Goal: Information Seeking & Learning: Learn about a topic

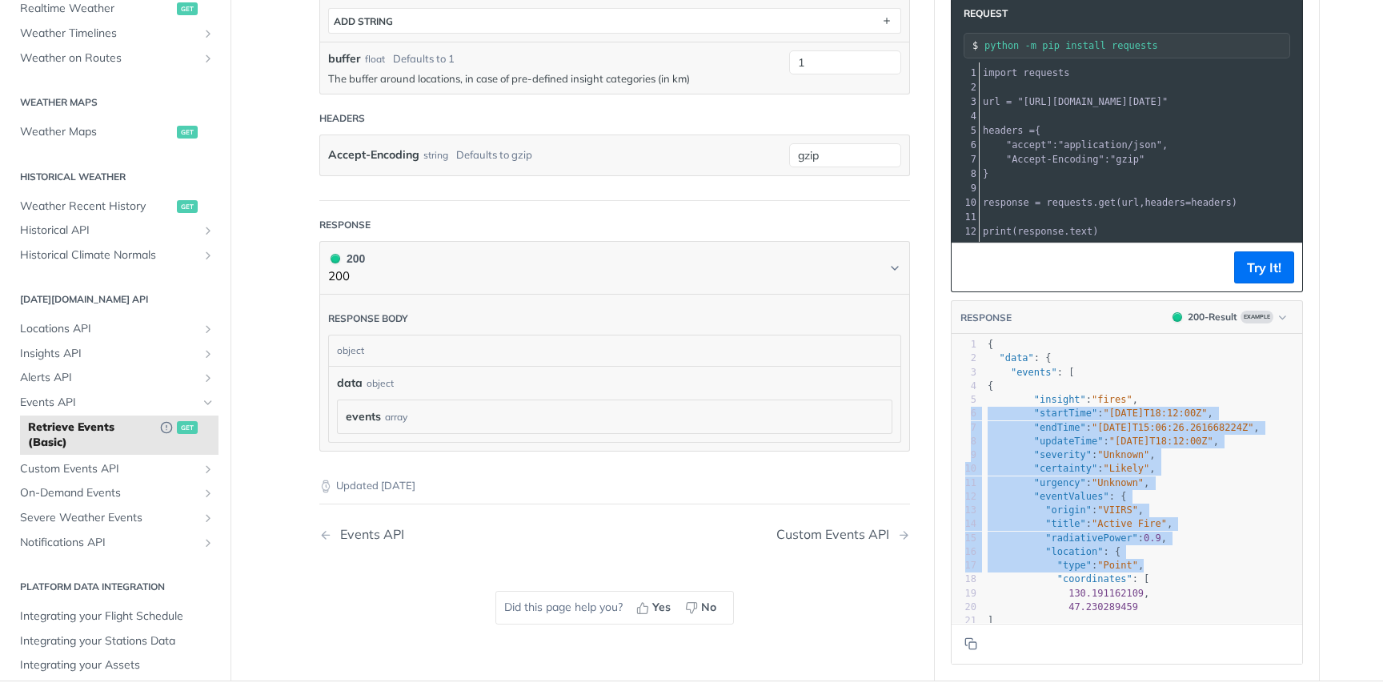
drag, startPoint x: 1379, startPoint y: 387, endPoint x: 1247, endPoint y: 392, distance: 132.2
click at [1247, 392] on main "JUMP TO ⌘/ Fundamentals [DATE][DOMAIN_NAME] APIs Weather Data Layers Core Proba…" at bounding box center [691, 150] width 1383 height 1062
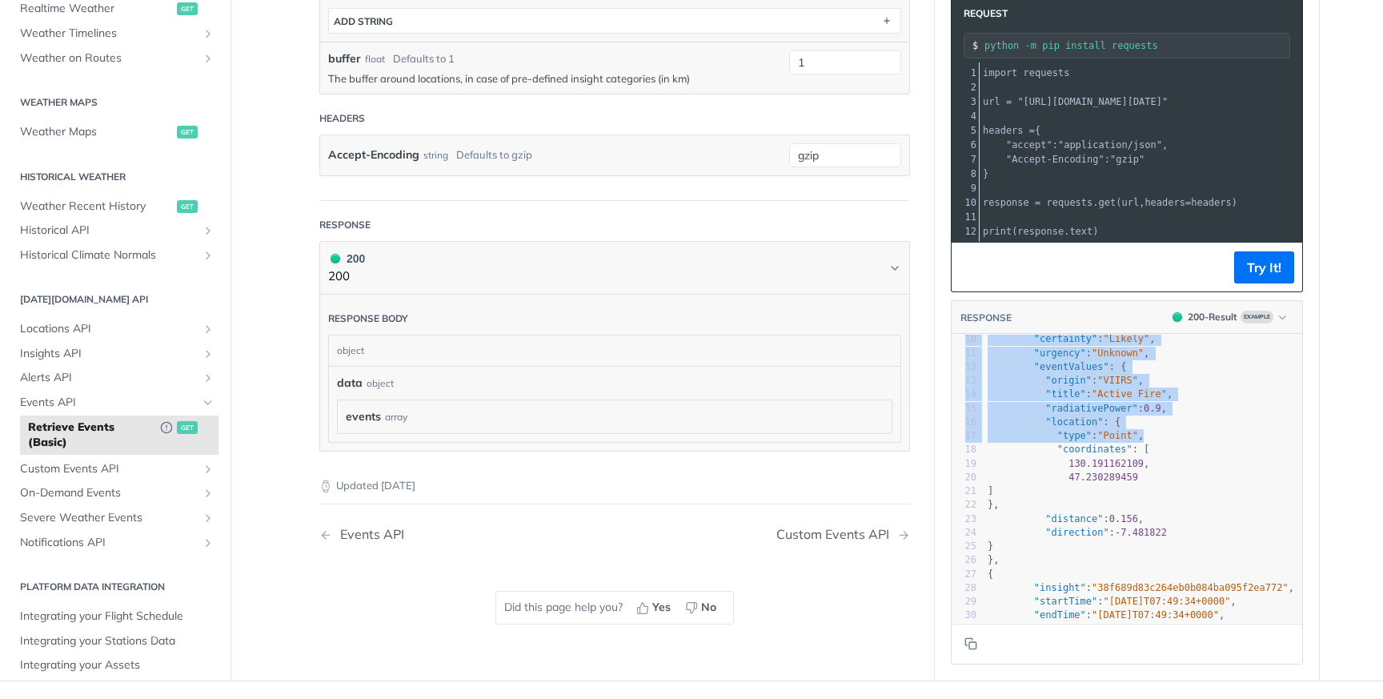
scroll to position [130, 0]
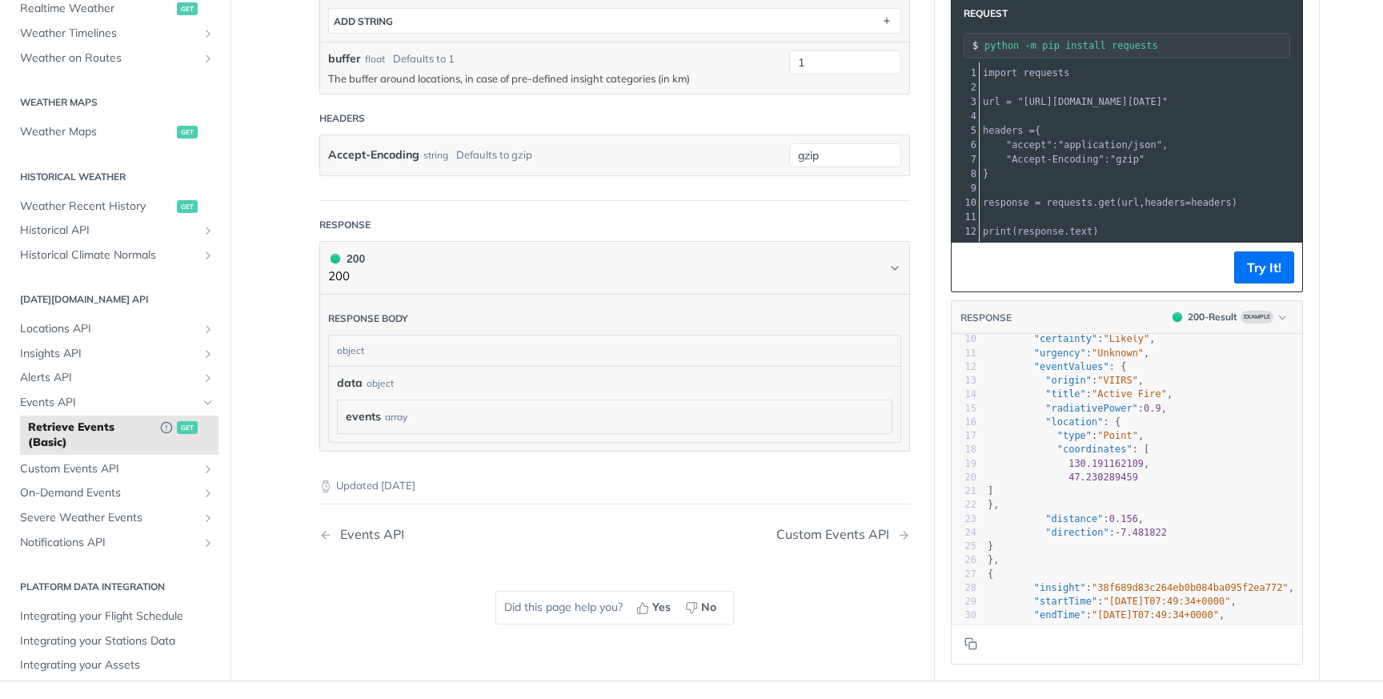
click at [1152, 503] on pre "}," at bounding box center [1144, 505] width 318 height 14
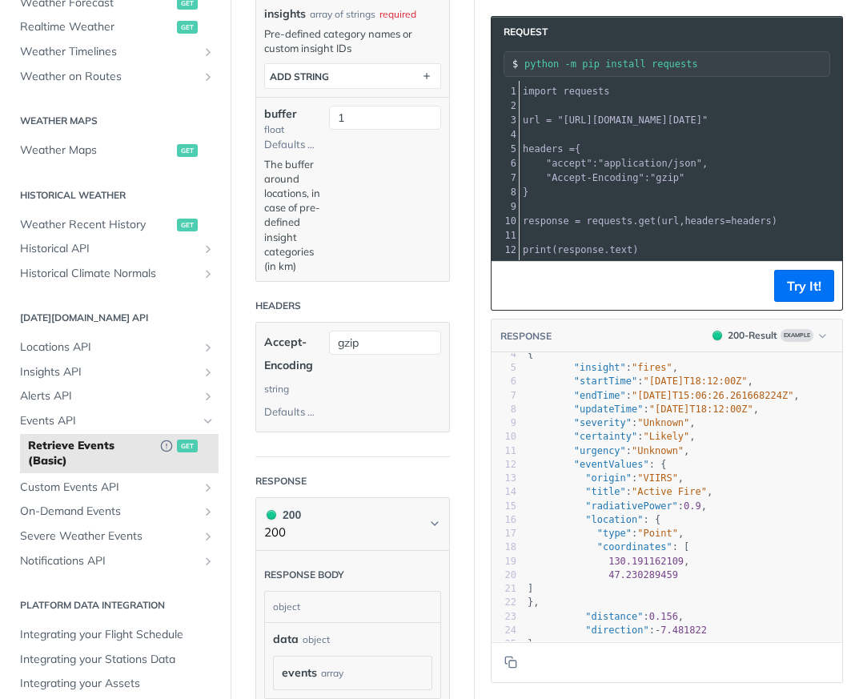
scroll to position [52, 0]
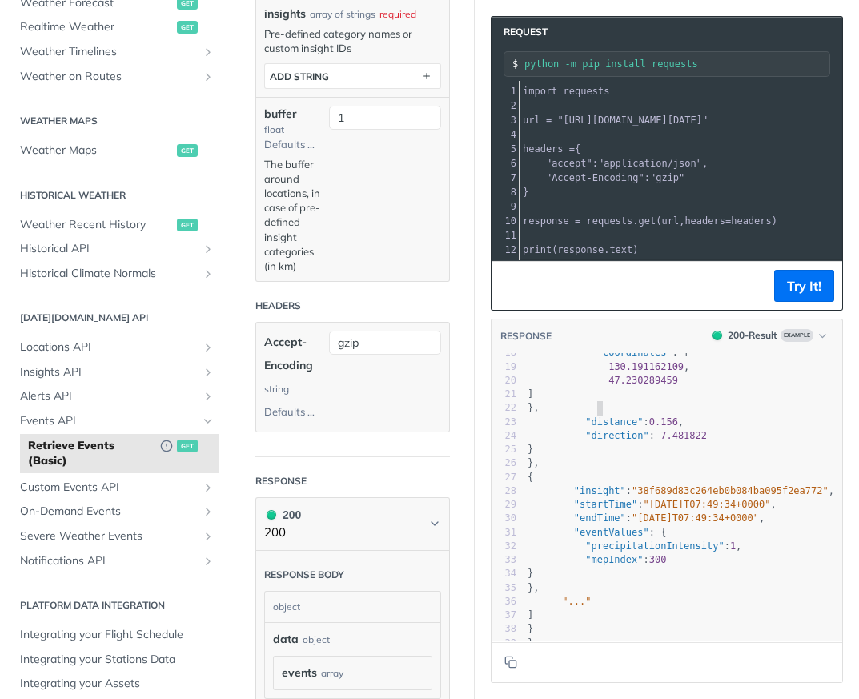
click at [689, 543] on span ""precipitationIntensity"" at bounding box center [654, 545] width 139 height 11
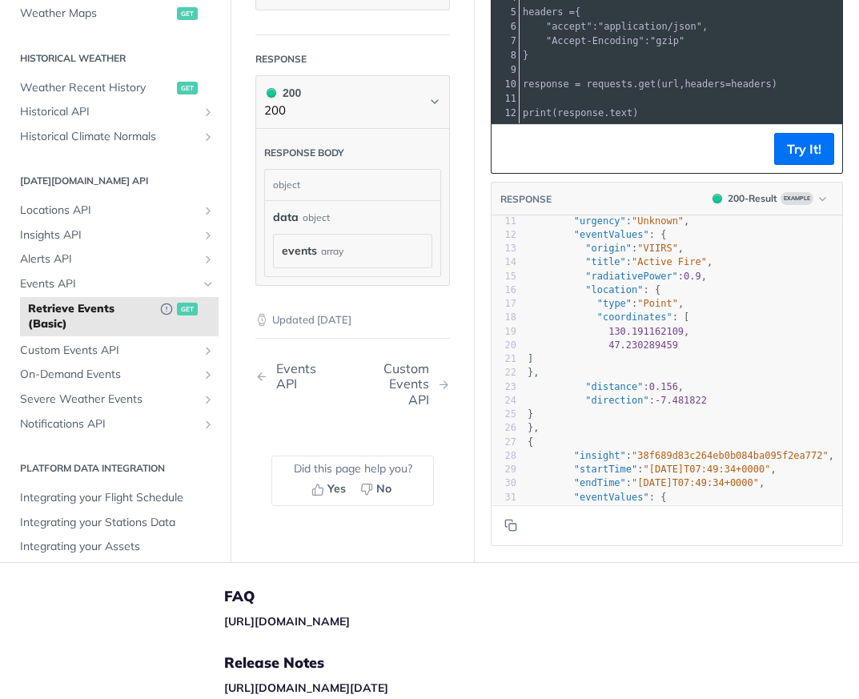
click at [347, 243] on div "events array" at bounding box center [353, 251] width 142 height 17
click at [330, 256] on div "array" at bounding box center [332, 251] width 22 height 14
click at [290, 260] on div "events array events" at bounding box center [353, 251] width 158 height 33
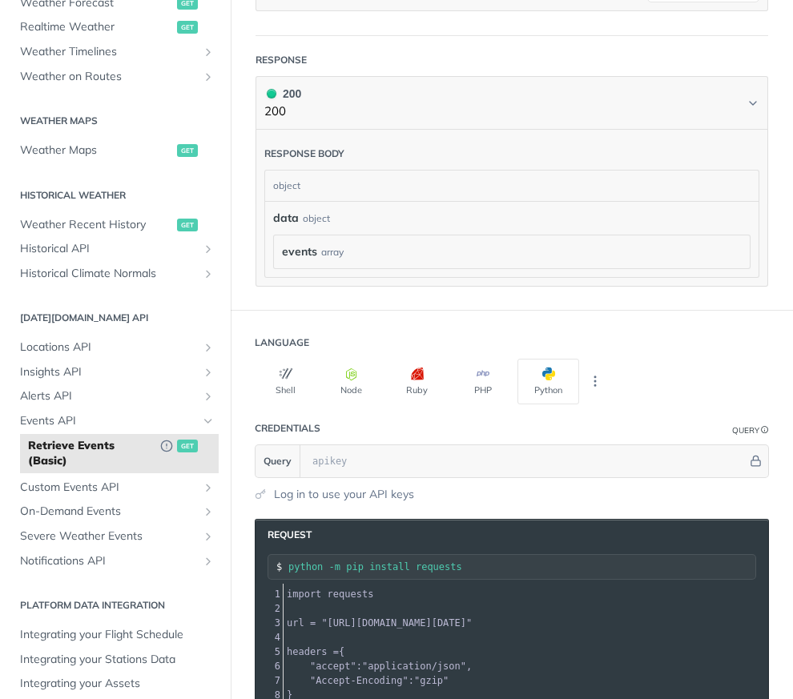
click at [624, 246] on div "events array" at bounding box center [512, 251] width 460 height 17
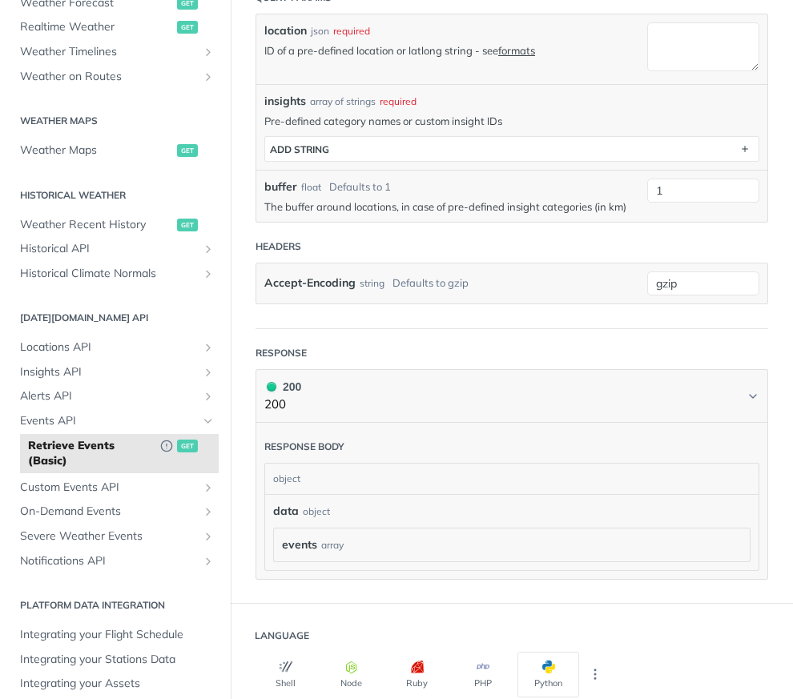
click at [287, 545] on span "events" at bounding box center [299, 544] width 35 height 17
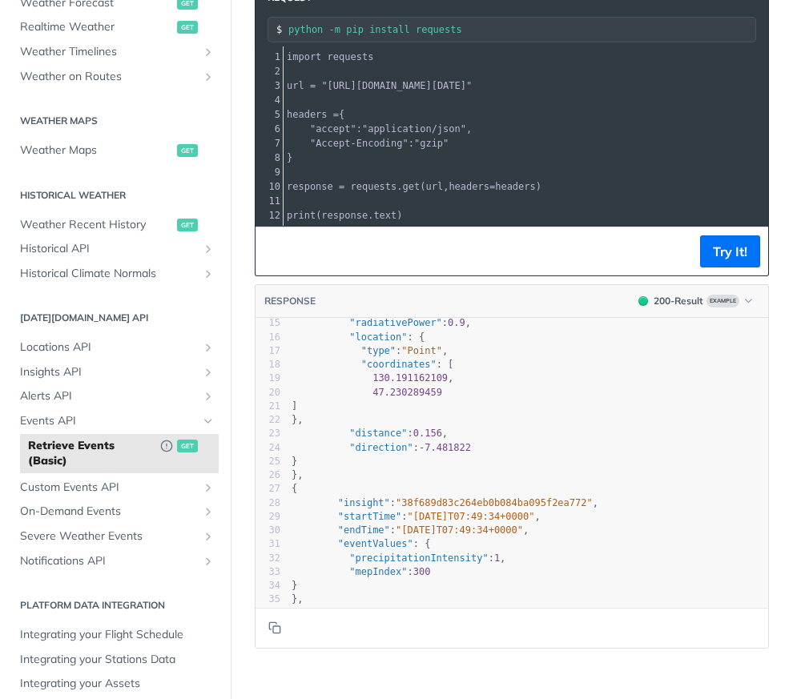
scroll to position [186, 0]
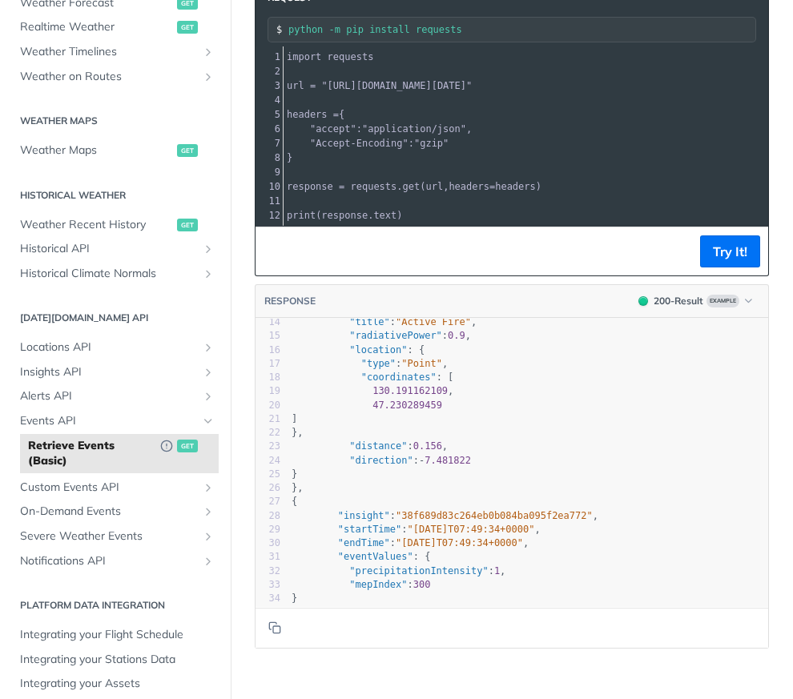
click at [355, 485] on pre "}," at bounding box center [528, 488] width 480 height 14
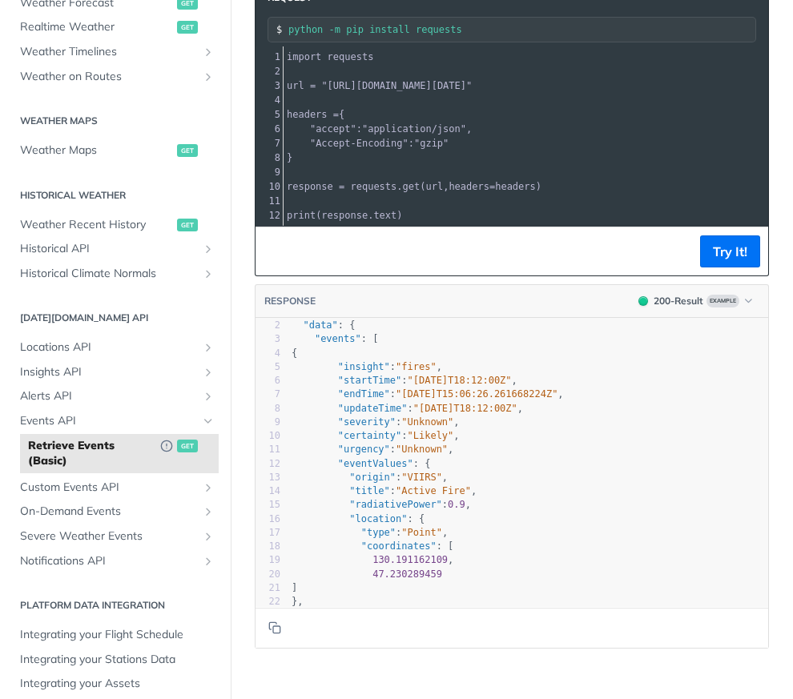
scroll to position [0, 0]
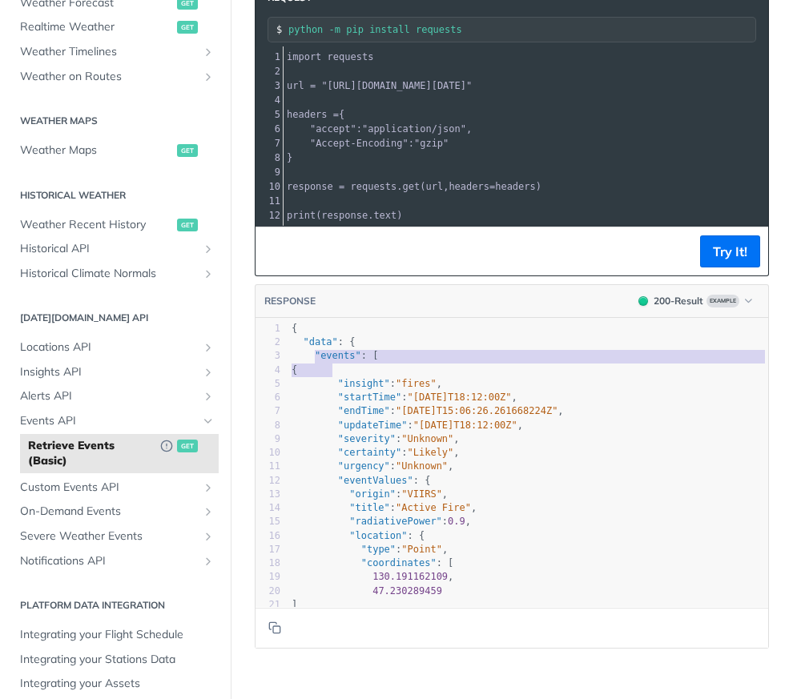
type textarea ""events": ["
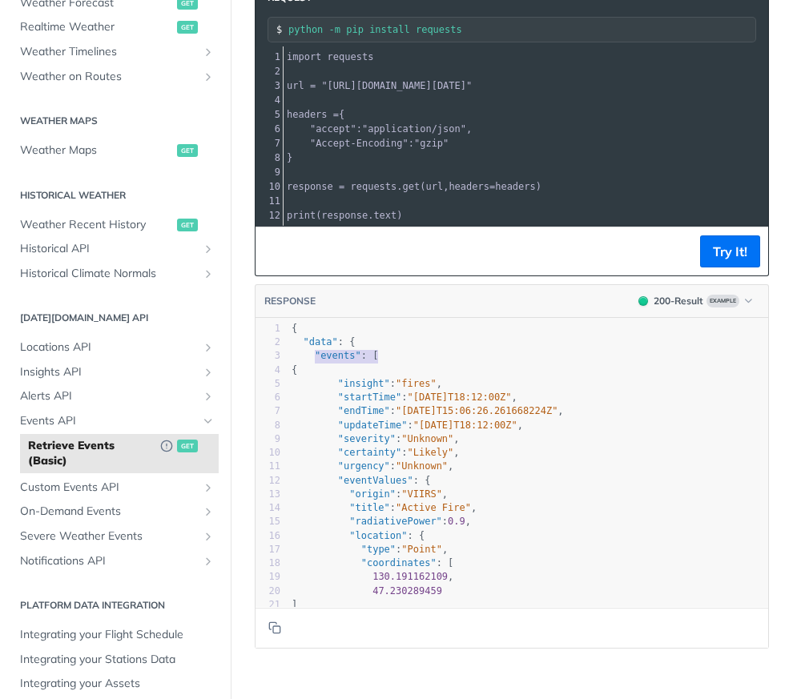
drag, startPoint x: 315, startPoint y: 352, endPoint x: 379, endPoint y: 361, distance: 63.9
click at [379, 361] on pre ""events" : [" at bounding box center [528, 356] width 480 height 14
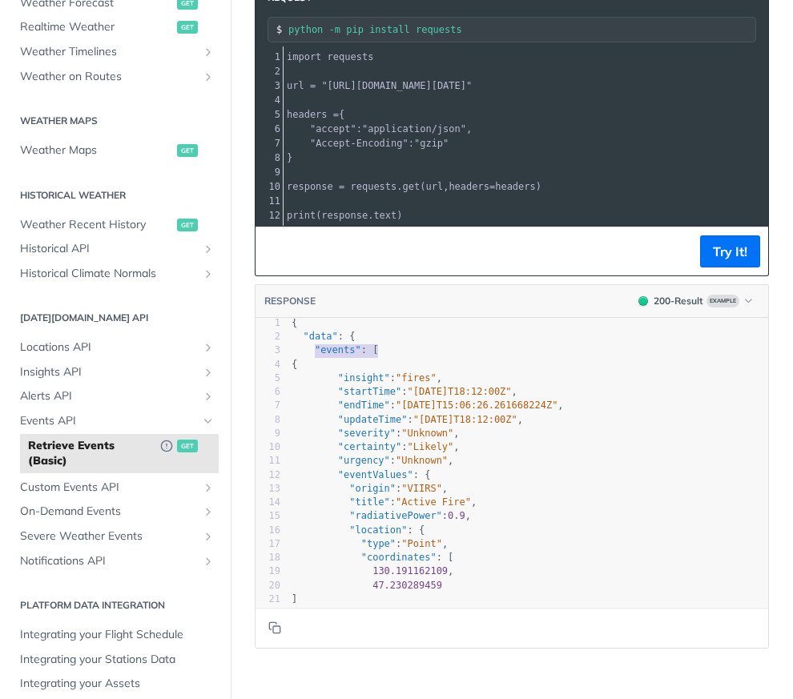
scroll to position [7, 0]
click at [116, 247] on span "Historical API" at bounding box center [109, 249] width 178 height 16
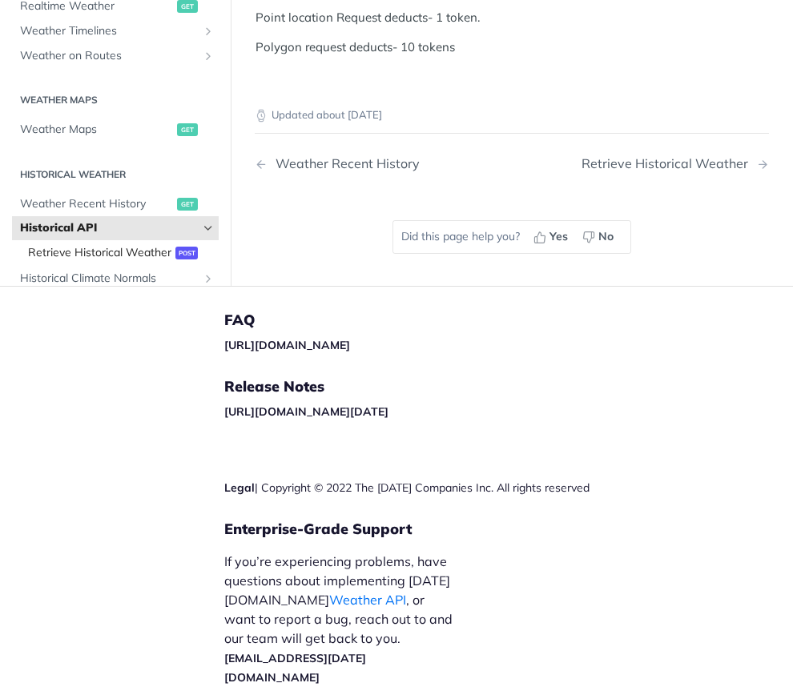
click at [121, 260] on span "Retrieve Historical Weather" at bounding box center [99, 252] width 143 height 16
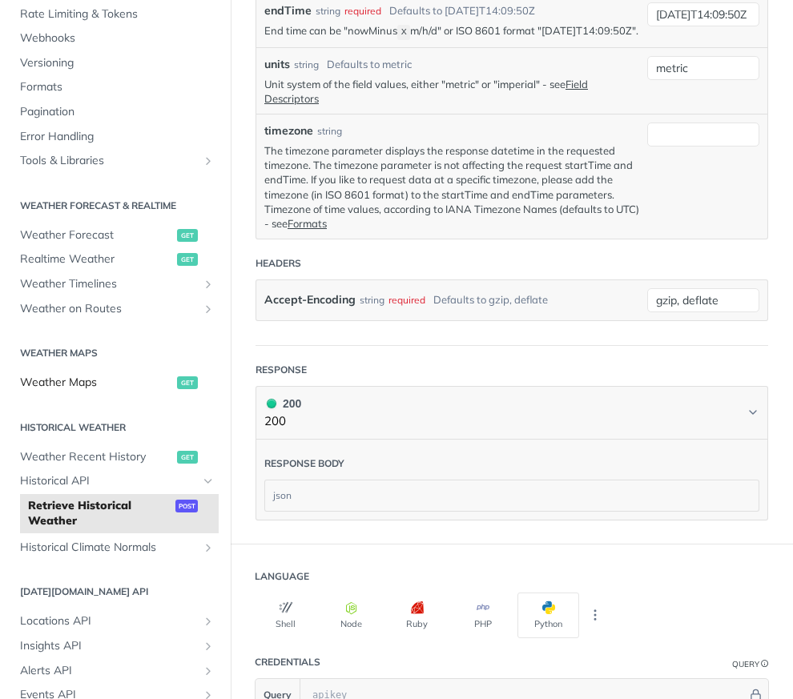
scroll to position [179, 0]
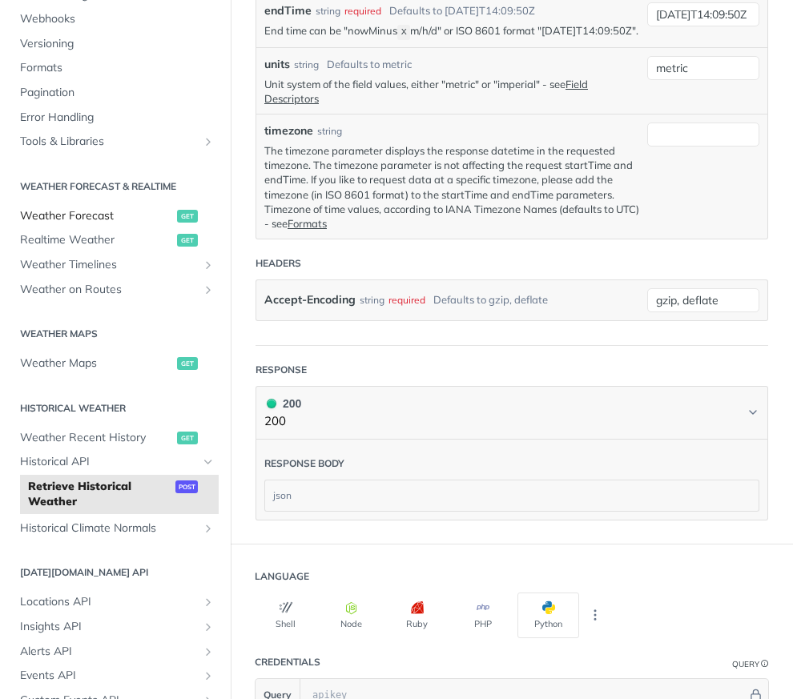
click at [116, 216] on span "Weather Forecast" at bounding box center [96, 216] width 153 height 16
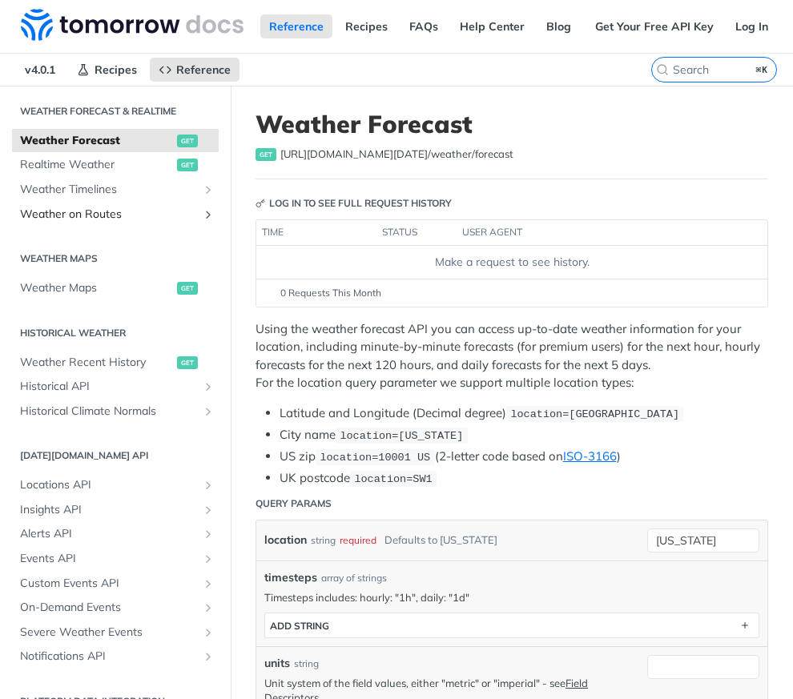
scroll to position [343, 0]
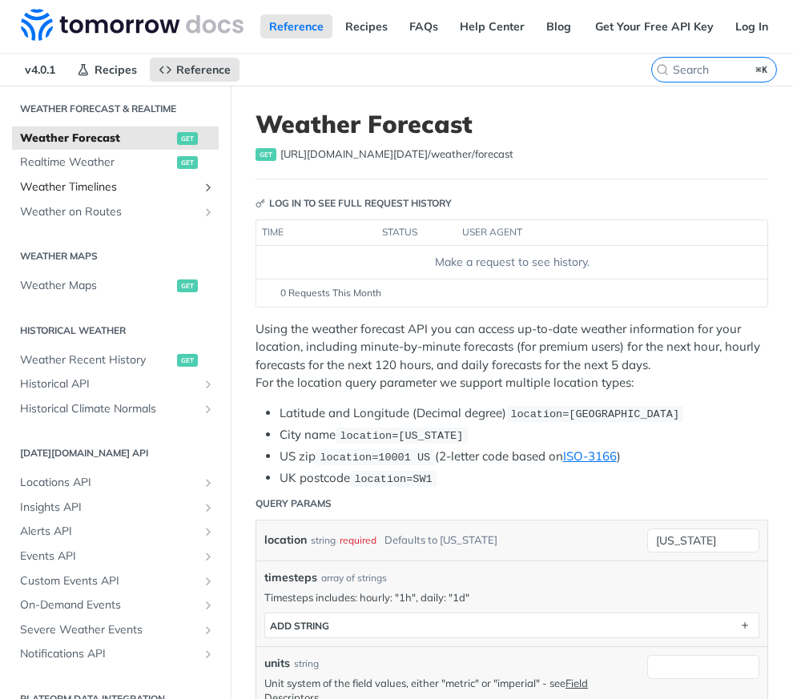
click at [167, 186] on span "Weather Timelines" at bounding box center [109, 187] width 178 height 16
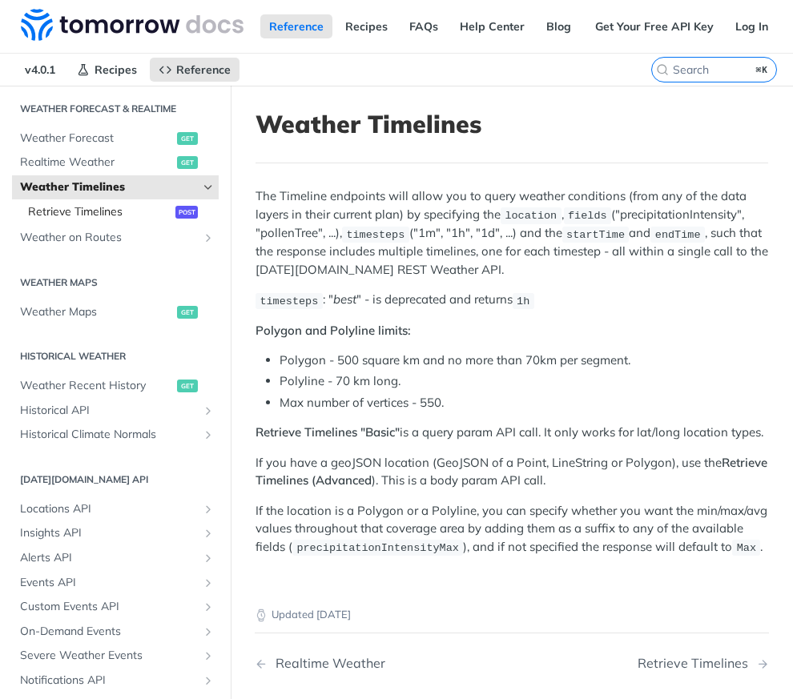
click at [155, 213] on span "Retrieve Timelines" at bounding box center [99, 212] width 143 height 16
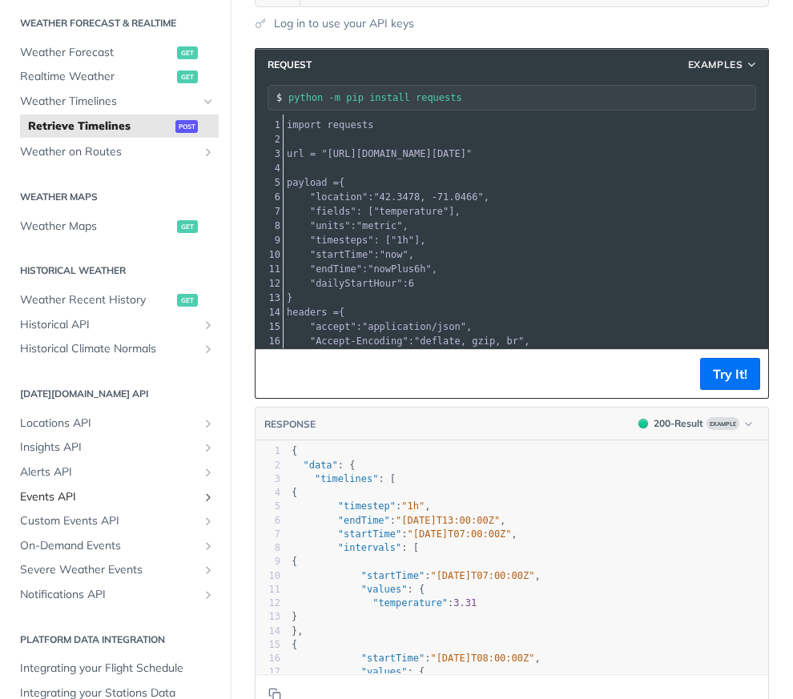
click at [98, 492] on span "Events API" at bounding box center [109, 497] width 178 height 16
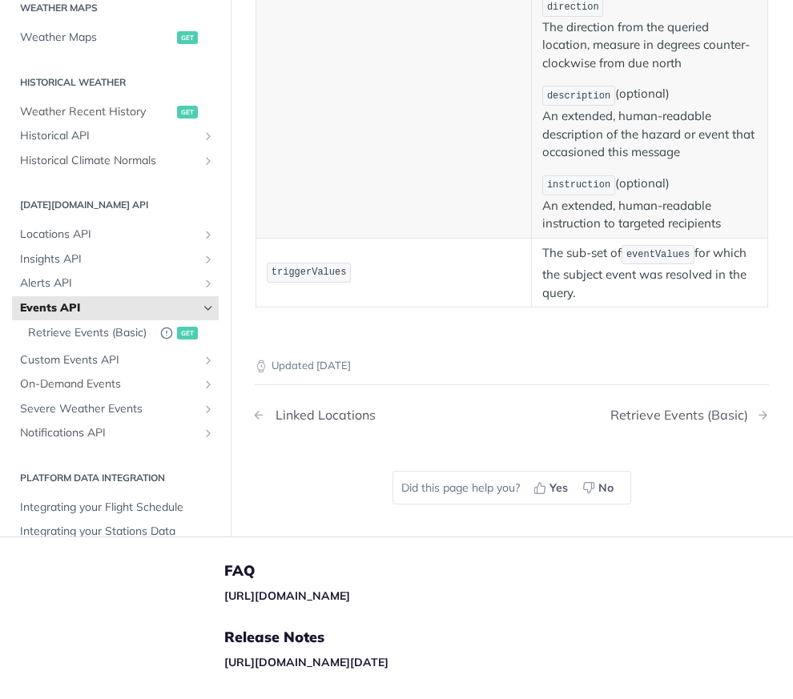
scroll to position [1262, 0]
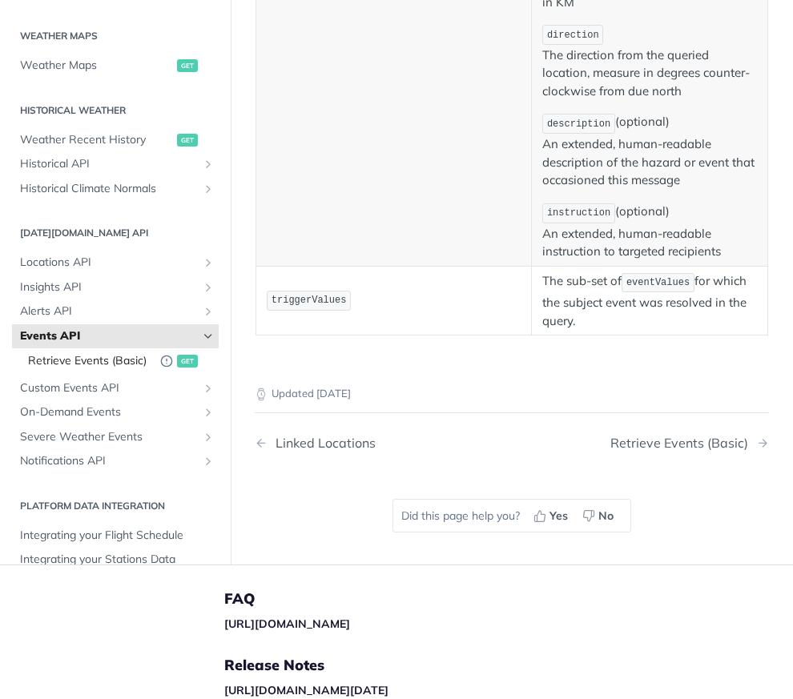
click at [83, 362] on span "Retrieve Events (Basic)" at bounding box center [90, 361] width 124 height 16
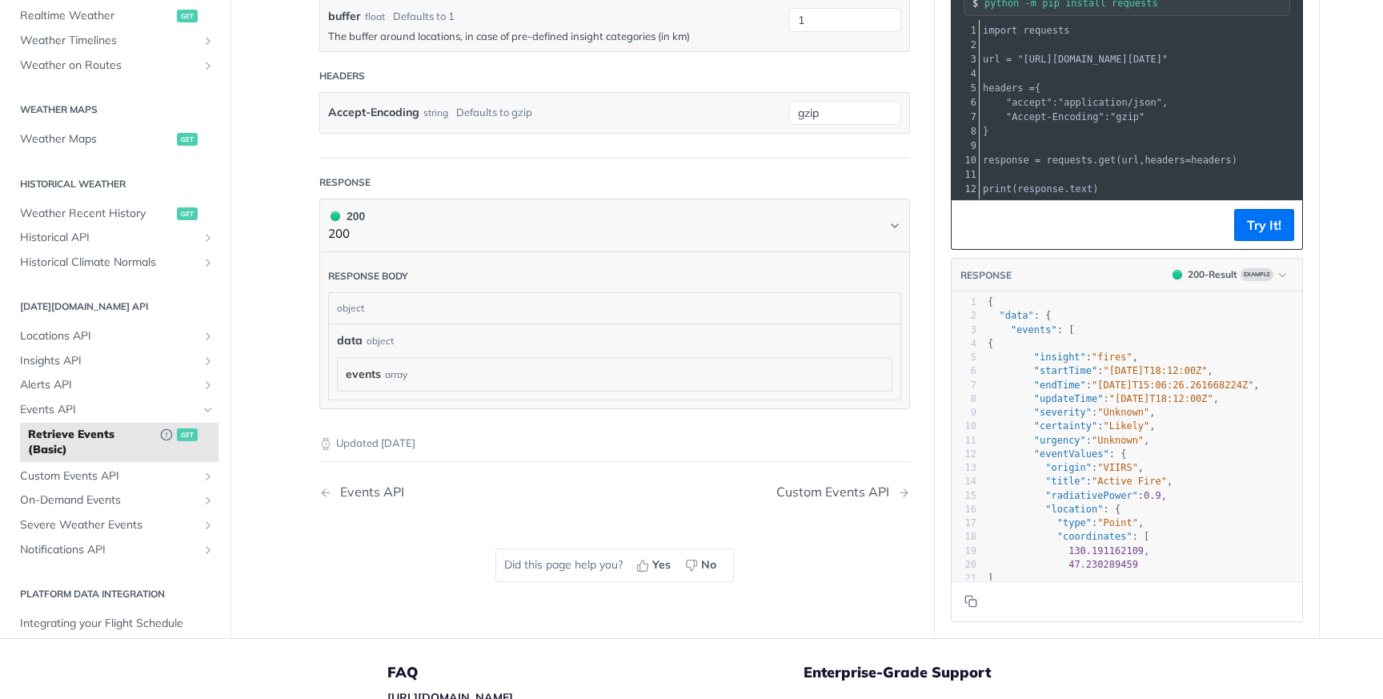
scroll to position [476, 0]
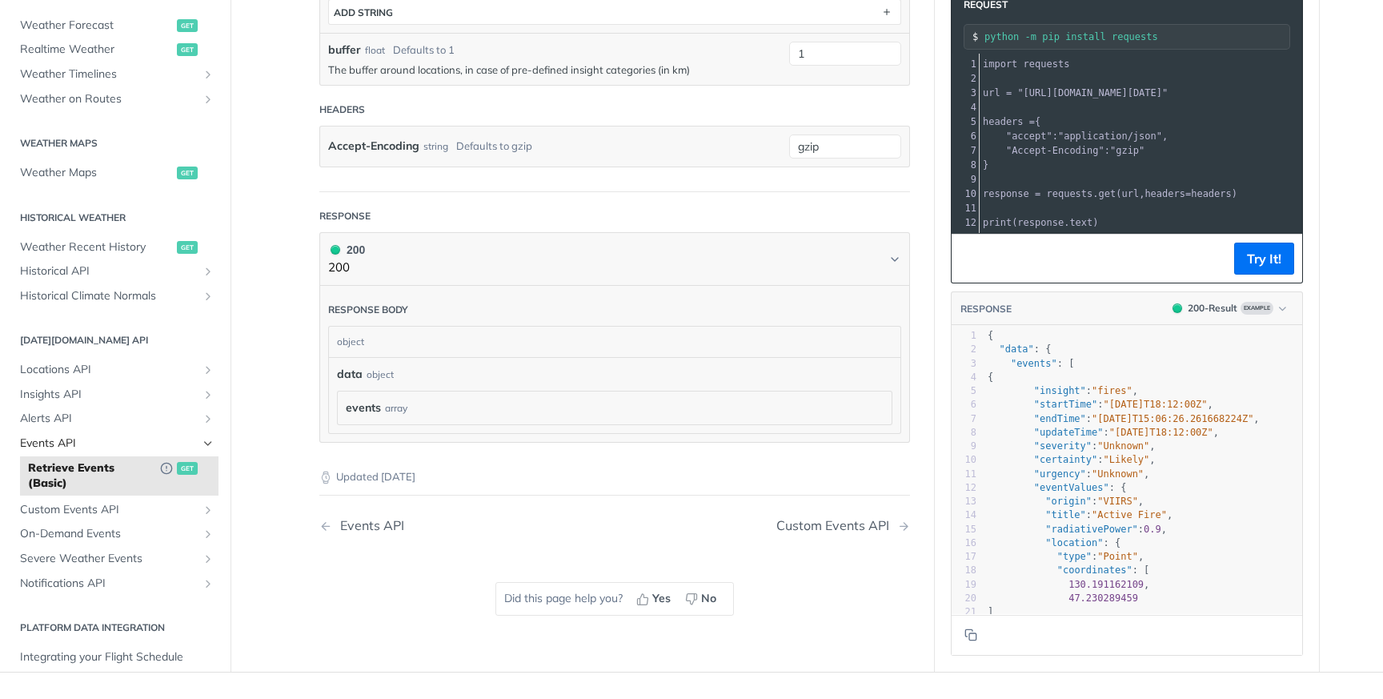
click at [76, 439] on span "Events API" at bounding box center [109, 444] width 178 height 16
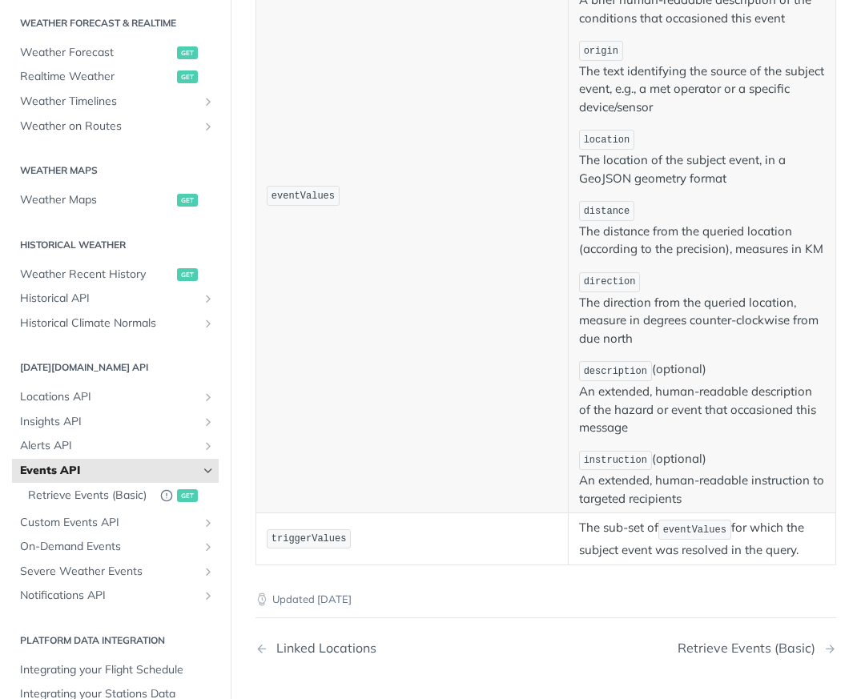
scroll to position [942, 0]
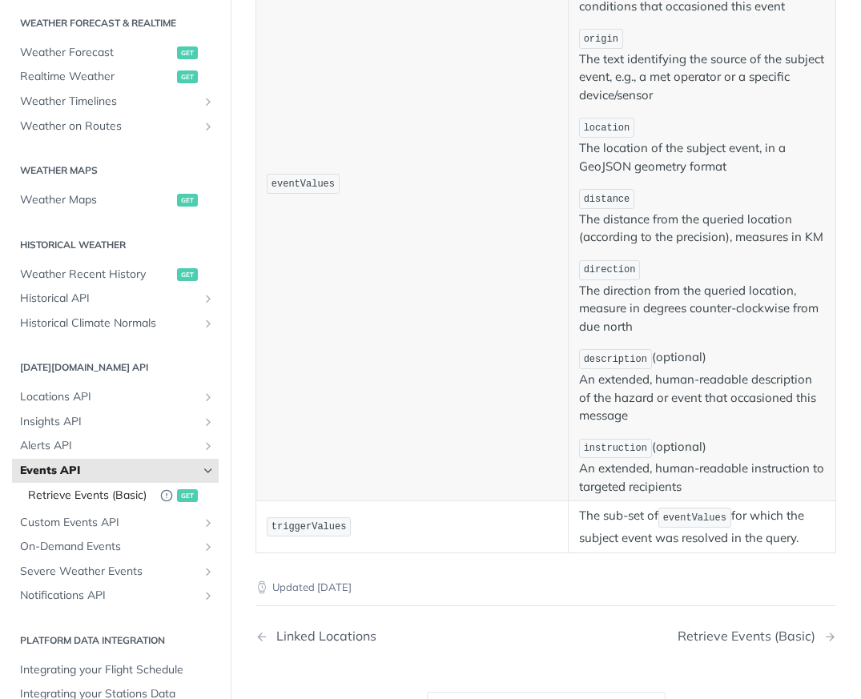
click at [135, 490] on span "Retrieve Events (Basic)" at bounding box center [90, 496] width 124 height 16
